Goal: Task Accomplishment & Management: Manage account settings

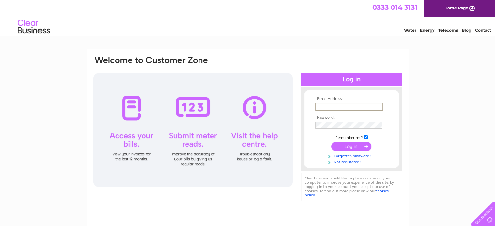
click at [341, 106] on input "text" at bounding box center [349, 107] width 68 height 8
type input "christopherbedford@hotmail.com"
click at [356, 146] on input "submit" at bounding box center [351, 145] width 40 height 9
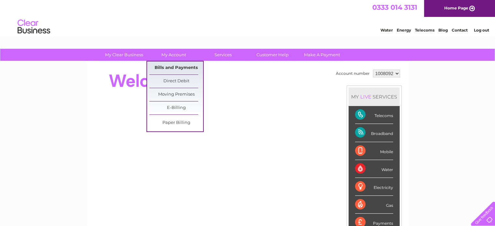
click at [174, 67] on link "Bills and Payments" at bounding box center [176, 67] width 54 height 13
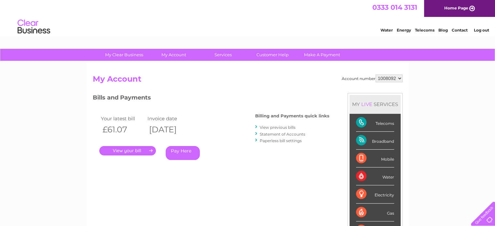
click at [148, 150] on link "." at bounding box center [127, 150] width 57 height 9
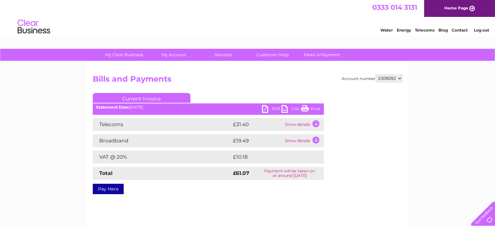
click at [268, 109] on link "PDF" at bounding box center [272, 109] width 20 height 9
click at [480, 30] on link "Log out" at bounding box center [480, 30] width 15 height 5
